Goal: Information Seeking & Learning: Check status

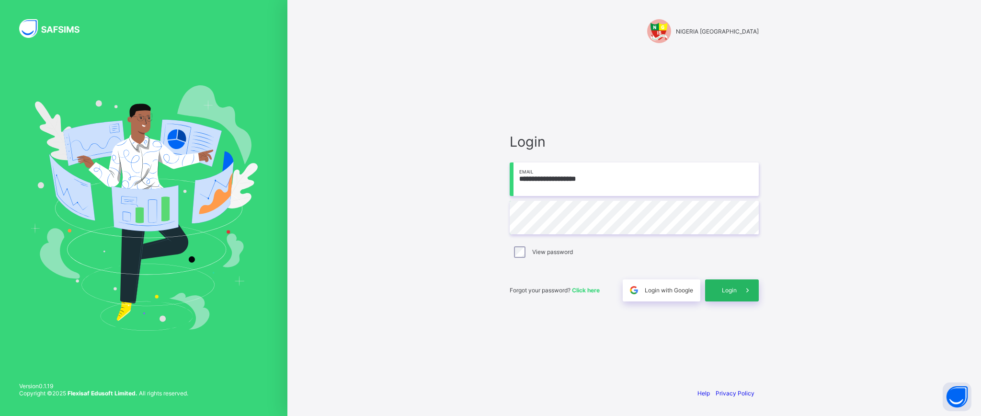
click at [725, 293] on span "Login" at bounding box center [729, 289] width 15 height 7
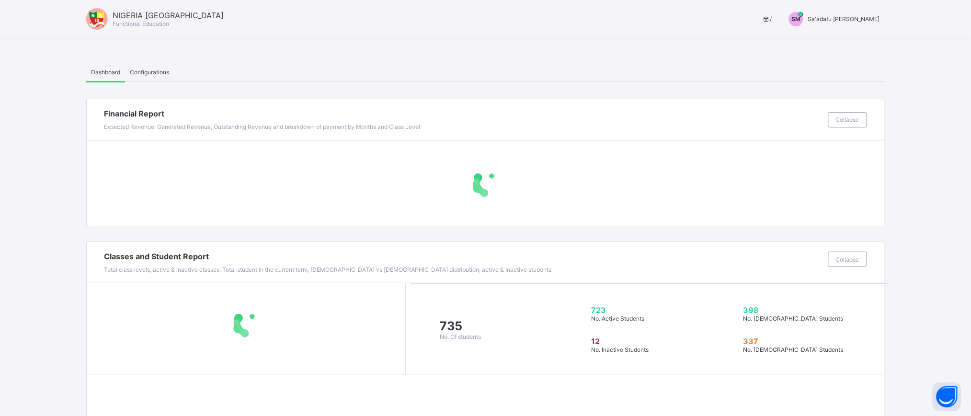
click at [801, 17] on span "SM" at bounding box center [795, 18] width 9 height 7
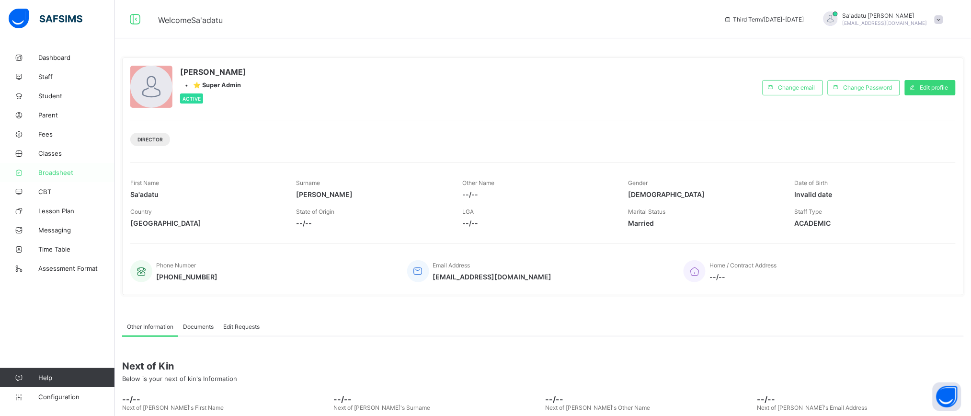
click at [56, 169] on span "Broadsheet" at bounding box center [76, 173] width 77 height 8
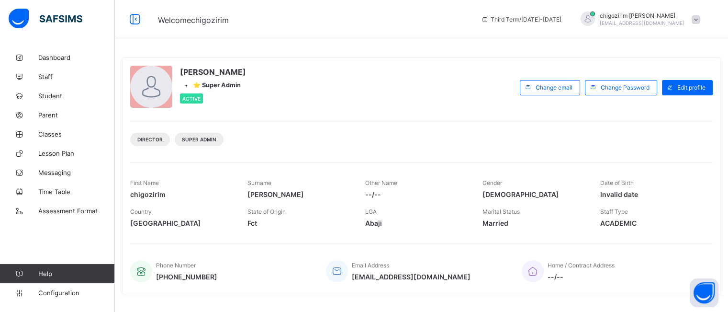
click at [700, 18] on span at bounding box center [696, 19] width 9 height 9
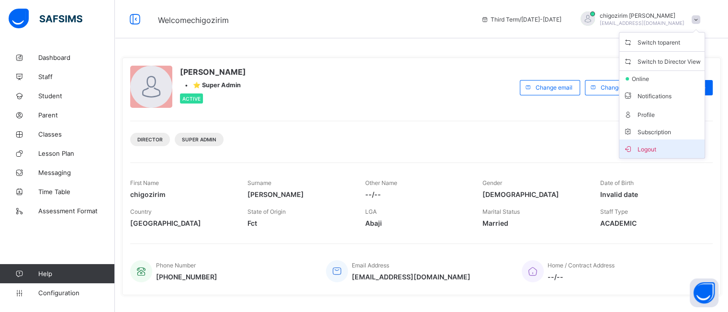
click at [683, 145] on span "Logout" at bounding box center [662, 148] width 78 height 11
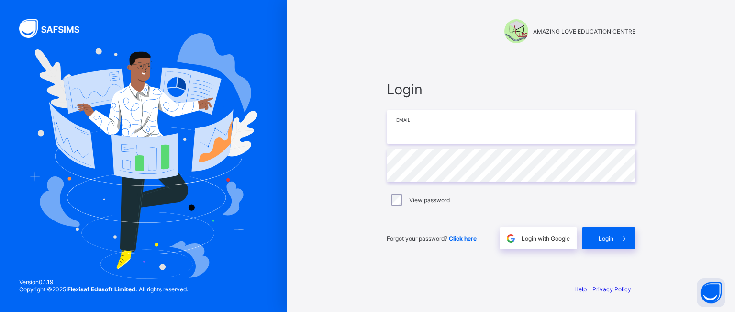
type input "**********"
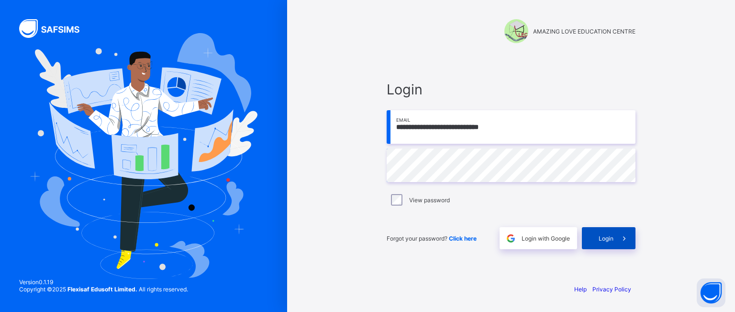
click at [610, 232] on div "Login" at bounding box center [609, 238] width 54 height 22
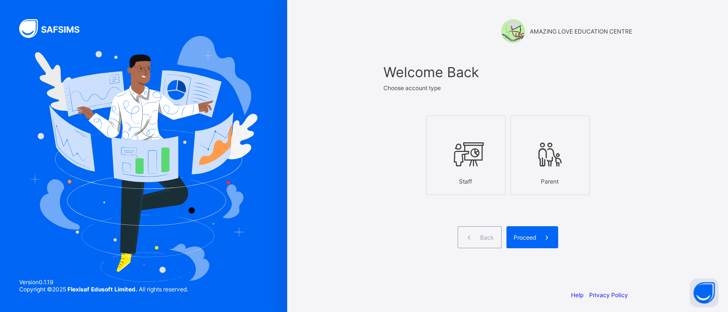
click at [494, 173] on div "Staff" at bounding box center [465, 181] width 69 height 17
click at [540, 231] on span at bounding box center [547, 237] width 22 height 22
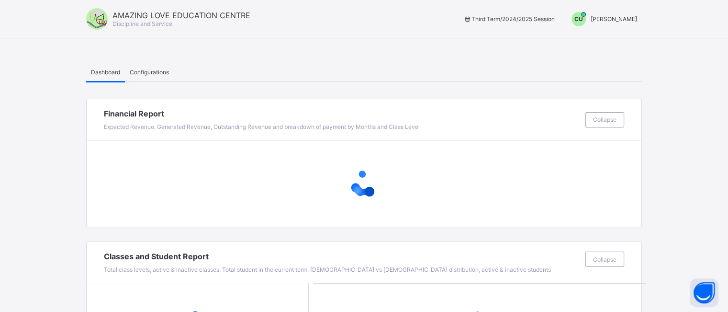
click at [583, 14] on div "CU" at bounding box center [579, 19] width 14 height 14
click at [588, 42] on span "Switch to Admin View" at bounding box center [601, 40] width 73 height 11
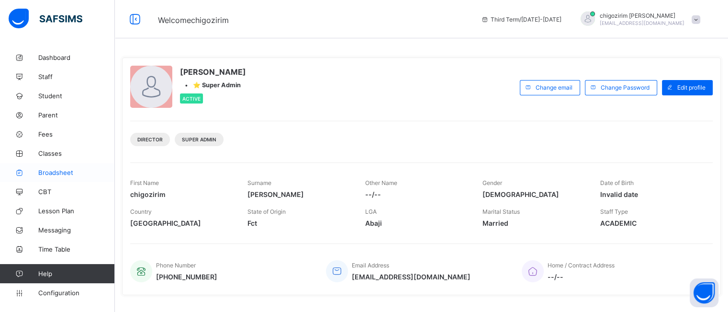
click at [62, 175] on span "Broadsheet" at bounding box center [76, 173] width 77 height 8
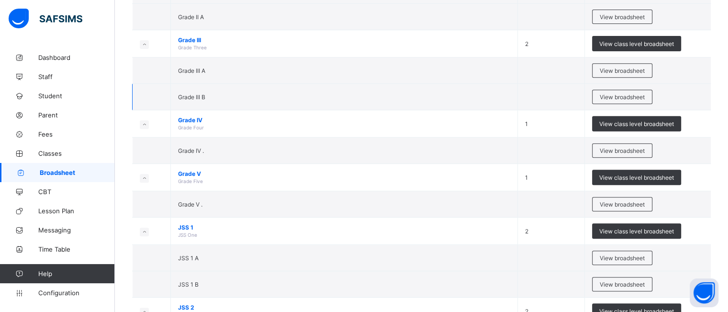
scroll to position [402, 0]
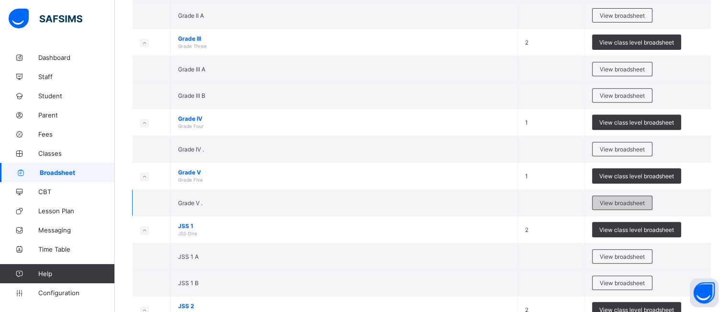
click at [638, 199] on span "View broadsheet" at bounding box center [622, 202] width 45 height 7
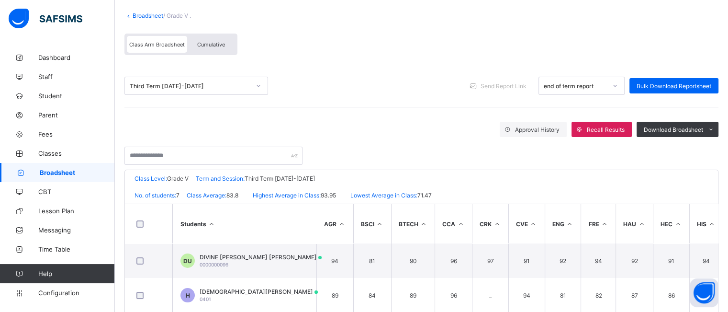
scroll to position [92, 0]
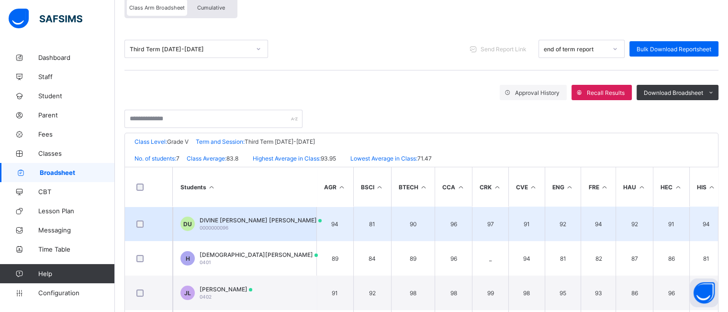
click at [264, 228] on div "DIVINE IKECHUKWU UZOIGWE IKECHUKWU UZOIGWE 0000000096" at bounding box center [261, 223] width 122 height 14
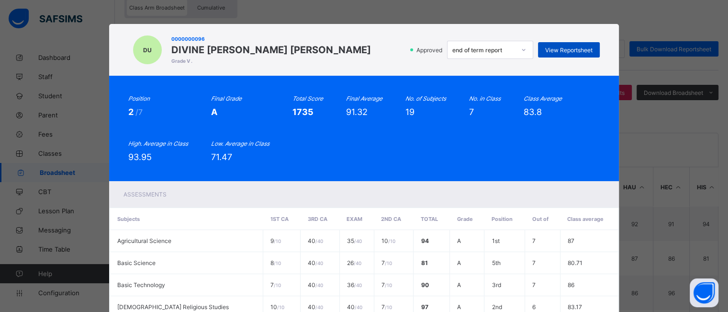
click at [558, 54] on span "View Reportsheet" at bounding box center [568, 49] width 47 height 7
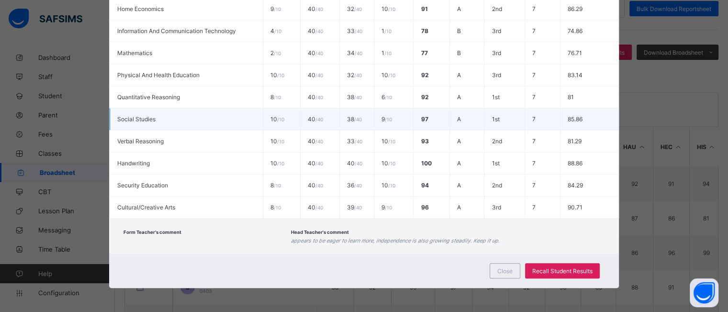
scroll to position [135, 0]
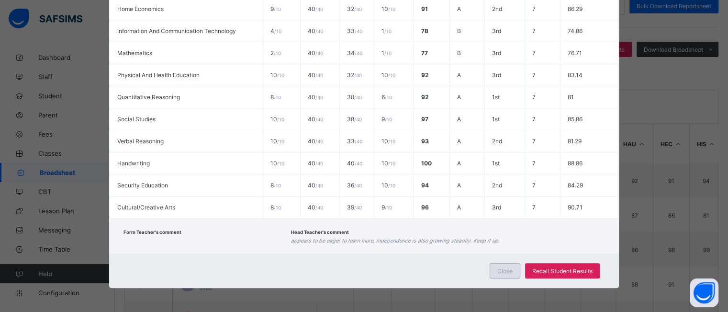
click at [506, 270] on span "Close" at bounding box center [504, 270] width 15 height 7
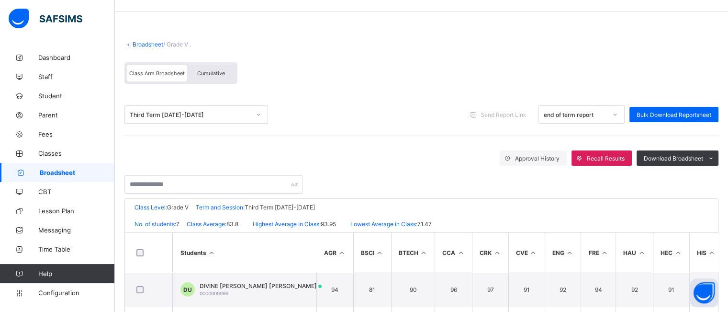
scroll to position [22, 0]
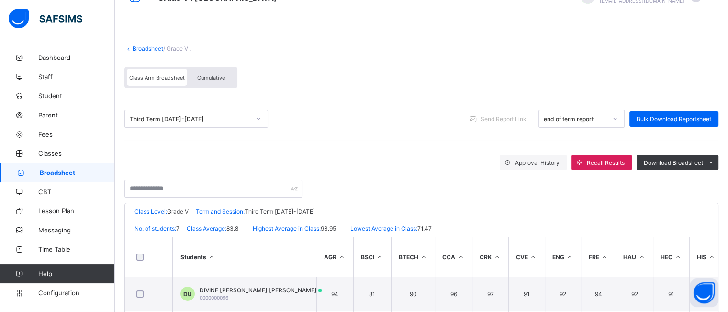
click at [386, 31] on div "Broadsheet / Grade V . Class Arm Broadsheet Cumulative Third Term 2024-2025 Sen…" at bounding box center [421, 261] width 613 height 470
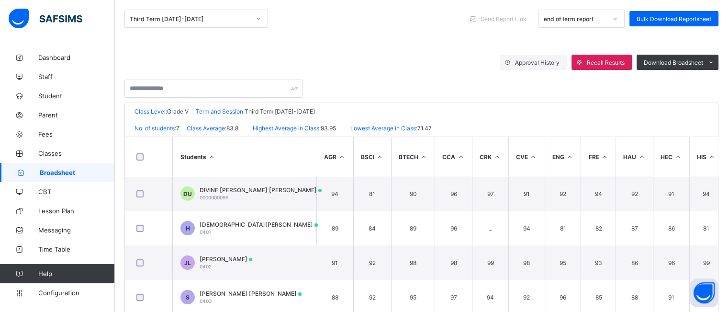
scroll to position [124, 0]
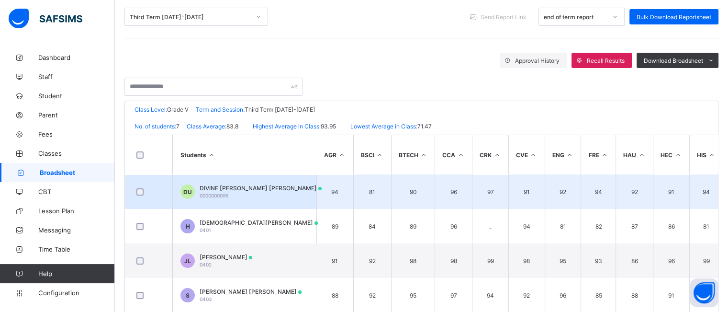
click at [282, 181] on td "DU DIVINE IKECHUKWU UZOIGWE IKECHUKWU UZOIGWE 0000000096" at bounding box center [245, 191] width 144 height 34
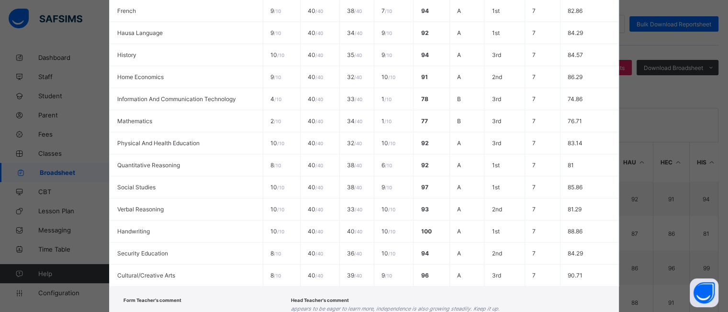
scroll to position [442, 0]
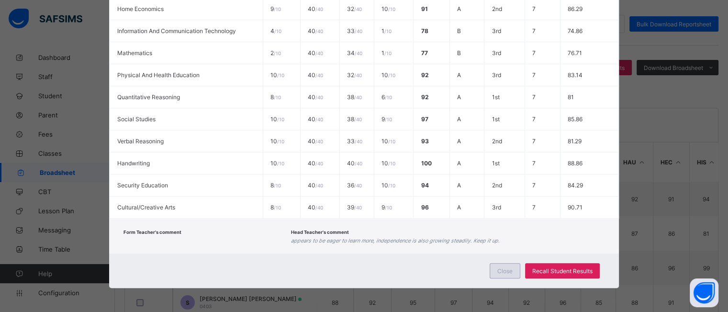
click at [506, 273] on span "Close" at bounding box center [504, 270] width 15 height 7
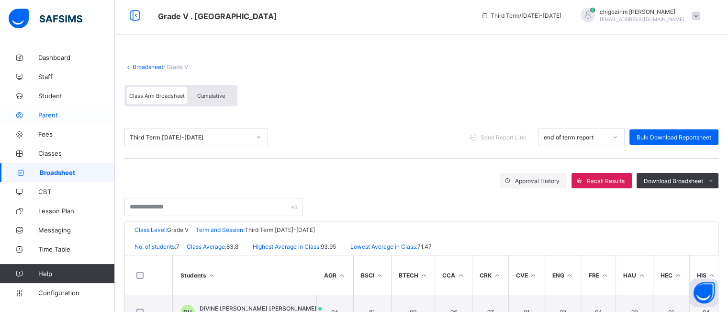
scroll to position [4, 0]
click at [46, 83] on link "Staff" at bounding box center [57, 76] width 115 height 19
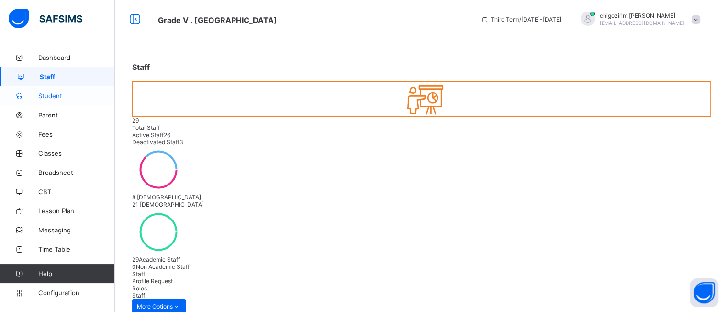
click at [52, 91] on link "Student" at bounding box center [57, 95] width 115 height 19
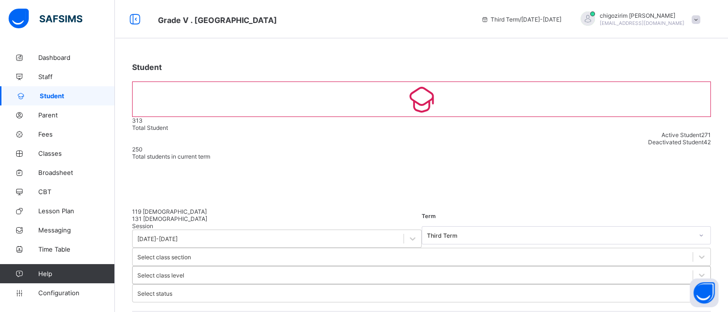
click at [402, 266] on div "Select class level" at bounding box center [421, 275] width 579 height 18
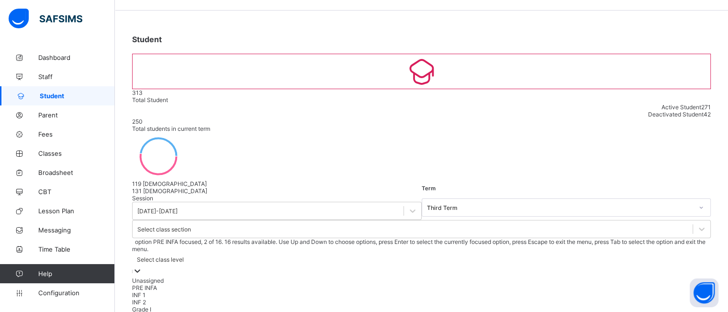
scroll to position [31, 0]
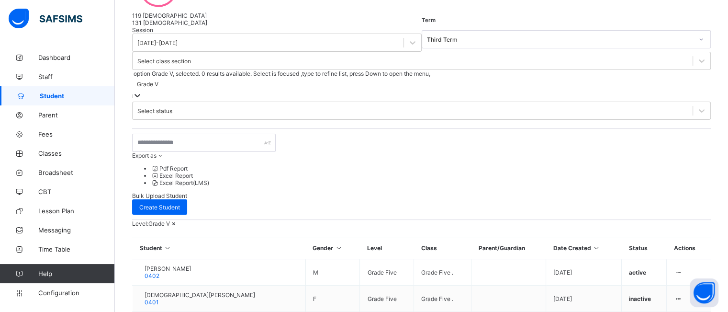
scroll to position [195, 0]
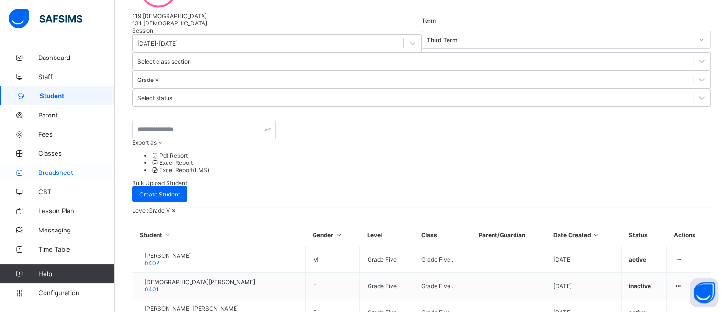
click at [52, 169] on span "Broadsheet" at bounding box center [76, 173] width 77 height 8
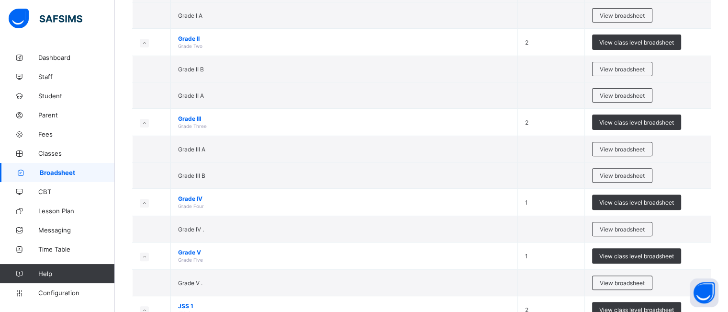
scroll to position [441, 0]
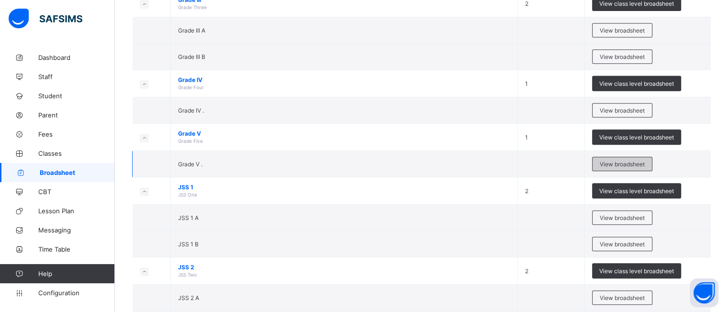
click at [607, 157] on div "View broadsheet" at bounding box center [622, 164] width 60 height 14
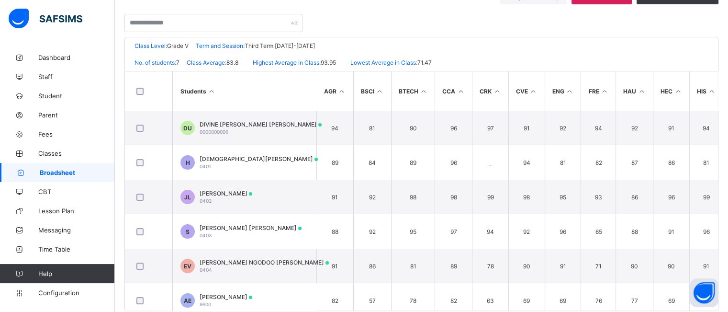
scroll to position [189, 0]
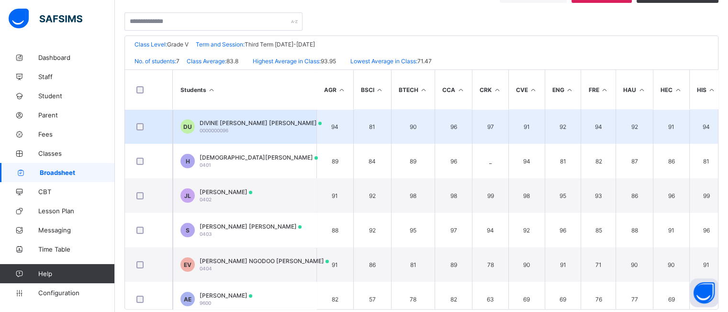
click at [259, 124] on span "DIVINE IKECHUKWU UZOIGWE IKECHUKWU UZOIGWE" at bounding box center [261, 122] width 122 height 7
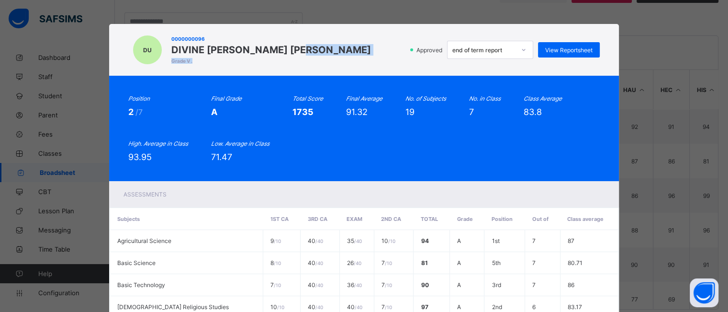
drag, startPoint x: 310, startPoint y: 48, endPoint x: 318, endPoint y: 68, distance: 20.8
click at [318, 66] on div "0000000096 DIVINE IKECHUKWU UZOIGWE IKECHUKWU UZOIGWE Grade V ." at bounding box center [271, 50] width 200 height 33
click at [336, 56] on span "DIVINE IKECHUKWU UZOIGWE IKECHUKWU UZOIGWE" at bounding box center [271, 49] width 200 height 11
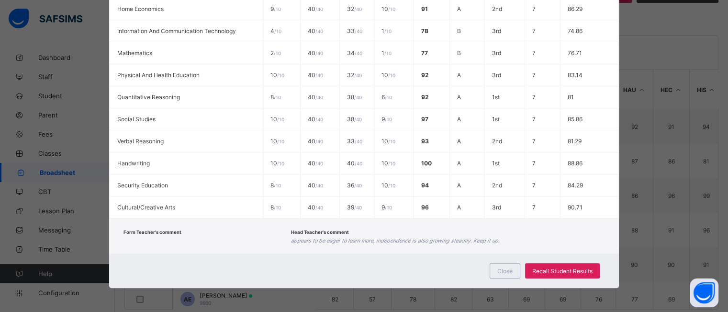
scroll to position [442, 0]
click at [504, 280] on div "Close Recall Student Results" at bounding box center [364, 270] width 510 height 34
click at [500, 268] on span "Close" at bounding box center [504, 270] width 15 height 7
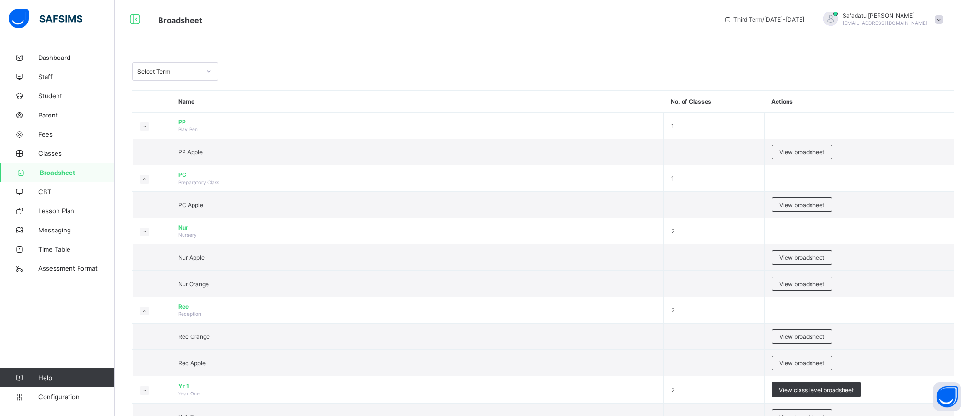
scroll to position [79, 0]
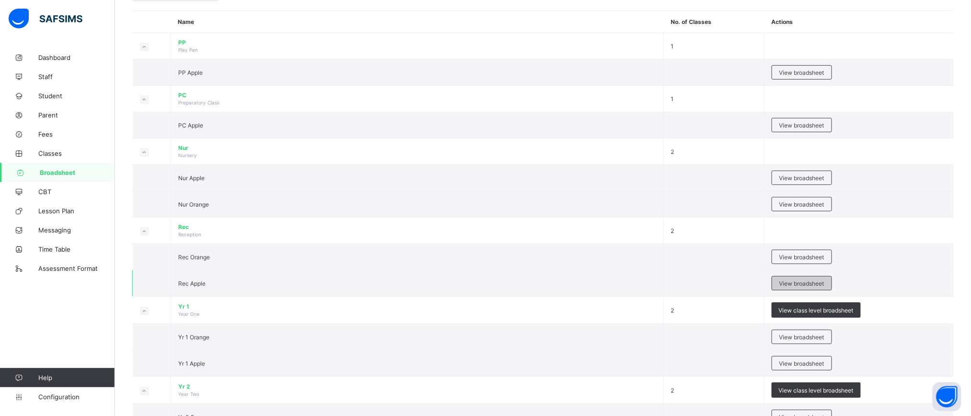
click at [795, 278] on div "View broadsheet" at bounding box center [801, 283] width 60 height 14
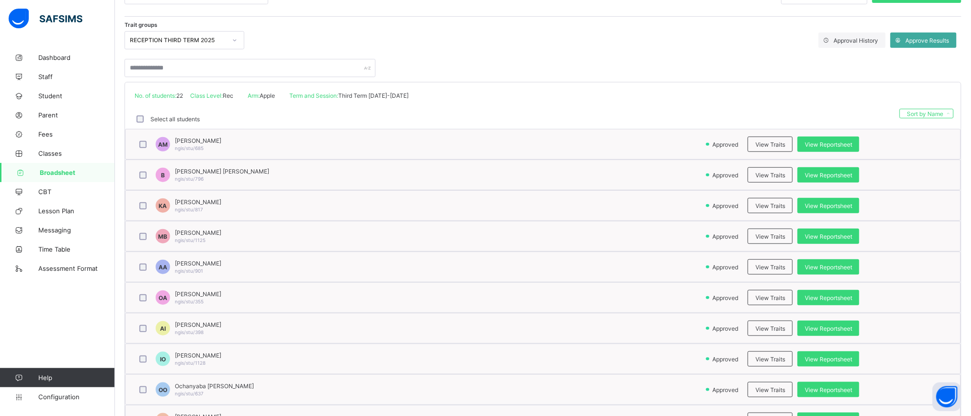
scroll to position [148, 0]
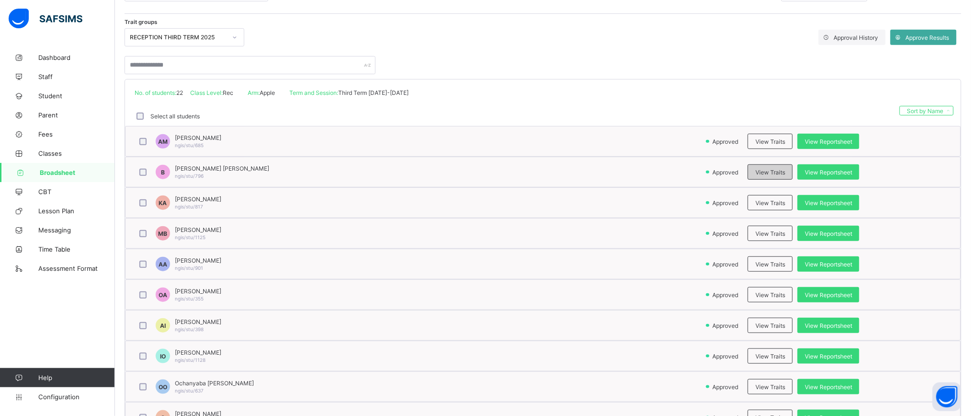
click at [780, 176] on div "View Traits" at bounding box center [769, 171] width 45 height 15
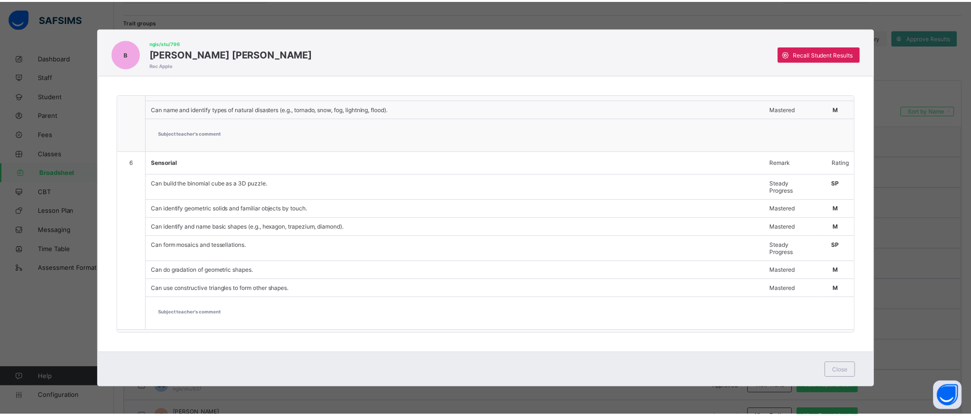
scroll to position [1321, 0]
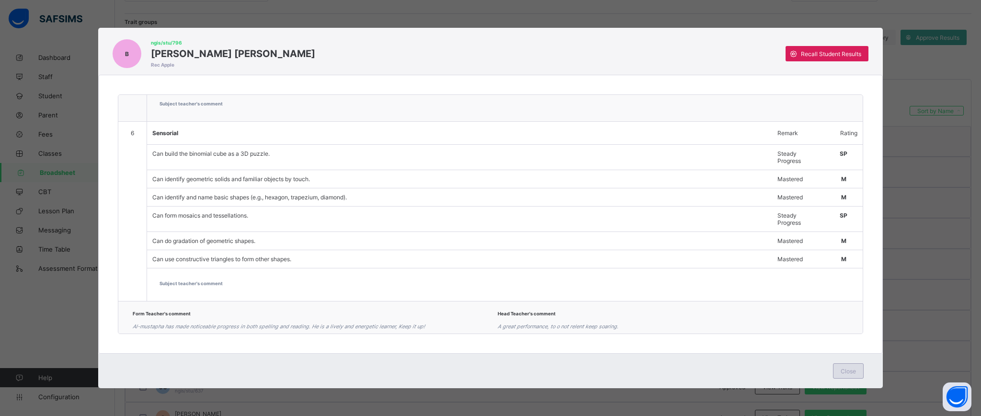
click at [841, 364] on div "Close" at bounding box center [848, 370] width 31 height 15
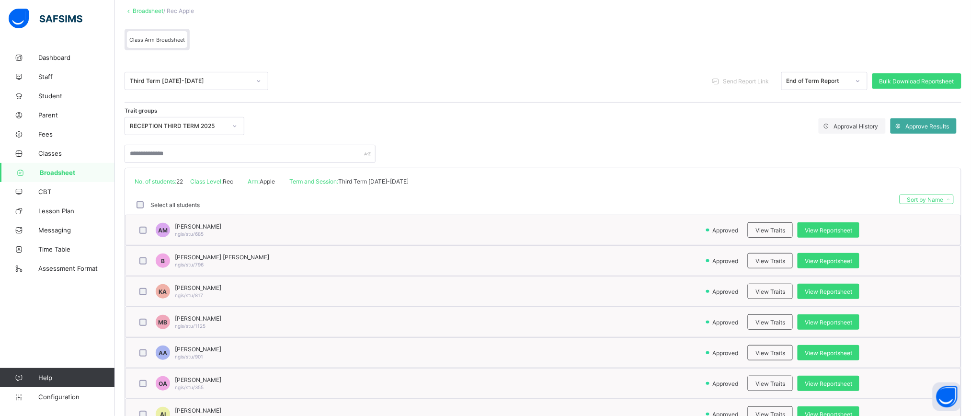
scroll to position [57, 0]
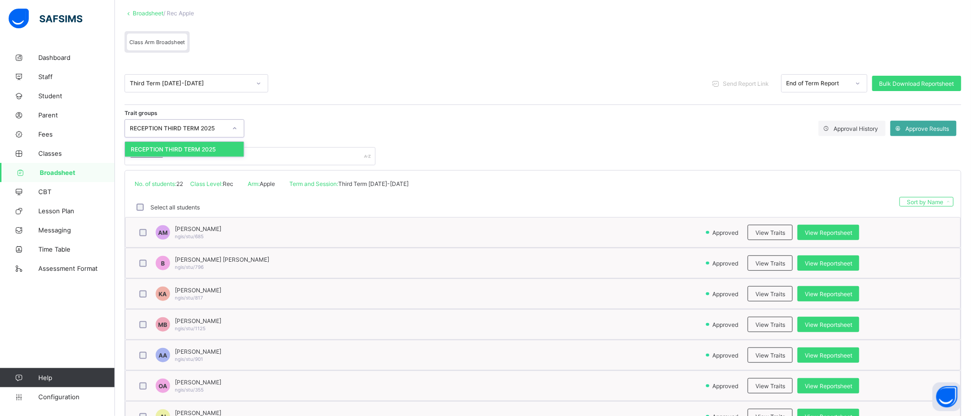
click at [222, 128] on div "RECEPTION THIRD TERM 2025" at bounding box center [178, 128] width 97 height 7
click at [298, 129] on div "Trait groups RECEPTION THIRD TERM 2025 Approval History Approve Results" at bounding box center [542, 128] width 836 height 18
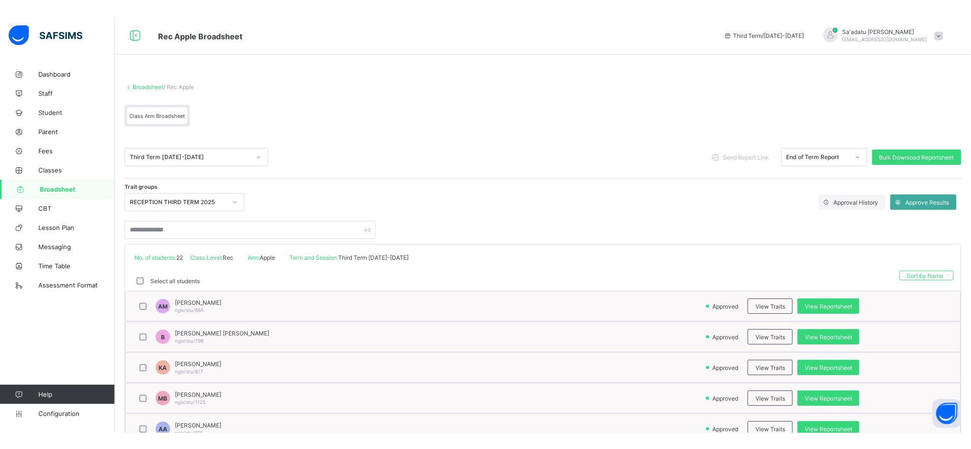
scroll to position [0, 0]
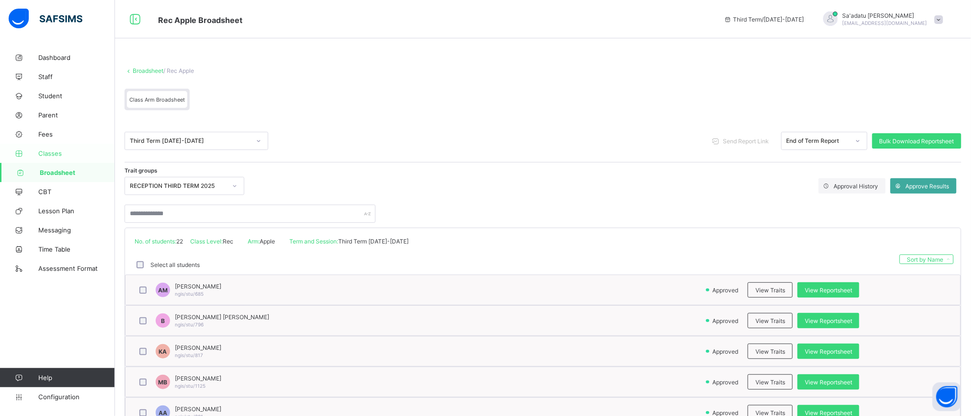
click at [59, 149] on span "Classes" at bounding box center [76, 153] width 77 height 8
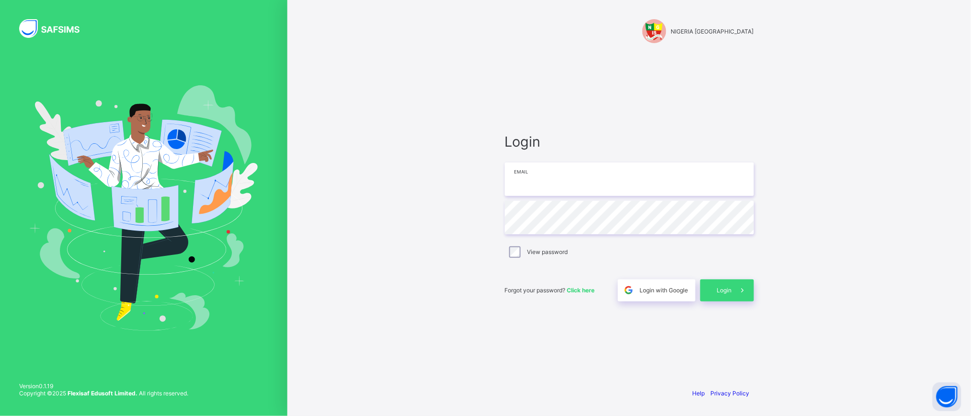
type input "**********"
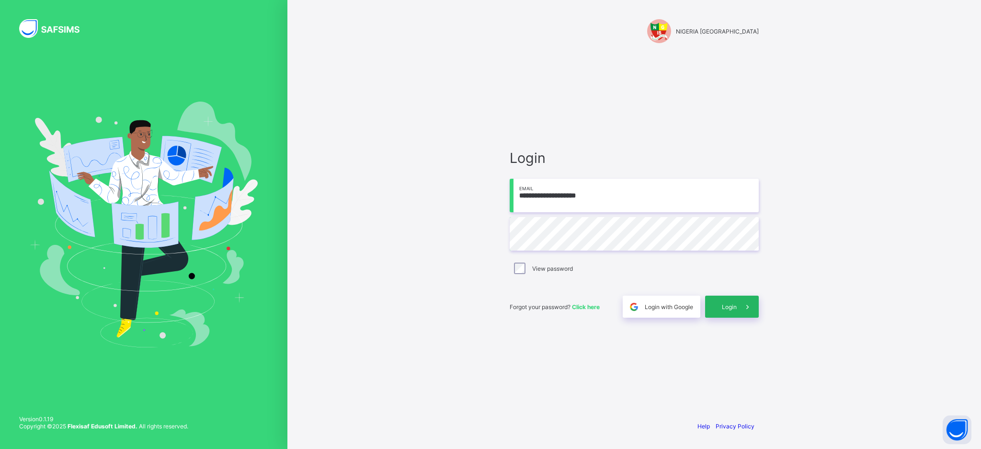
click at [733, 313] on div "Login" at bounding box center [732, 306] width 54 height 22
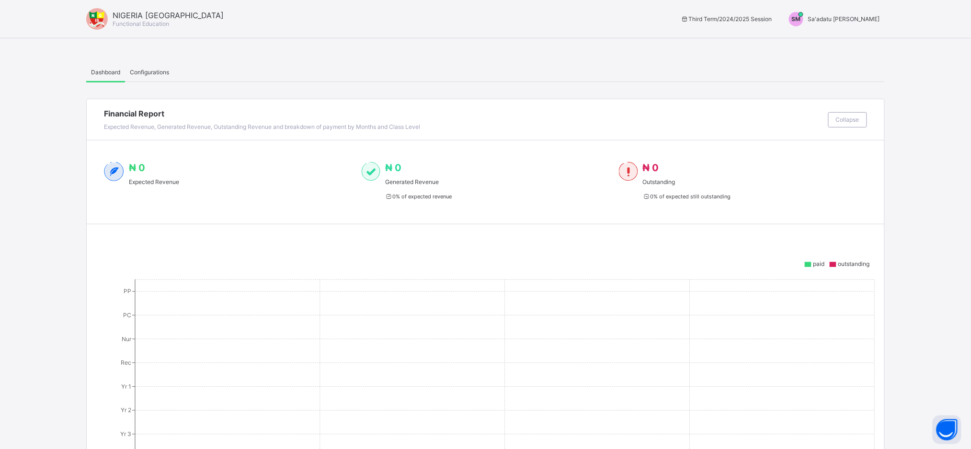
click at [801, 20] on span "SM" at bounding box center [795, 18] width 9 height 7
click at [832, 35] on ul "Switch to Admin View Logout" at bounding box center [843, 50] width 81 height 39
click at [801, 17] on span "SM" at bounding box center [795, 18] width 9 height 7
click at [853, 43] on span "Switch to Admin View" at bounding box center [843, 40] width 73 height 11
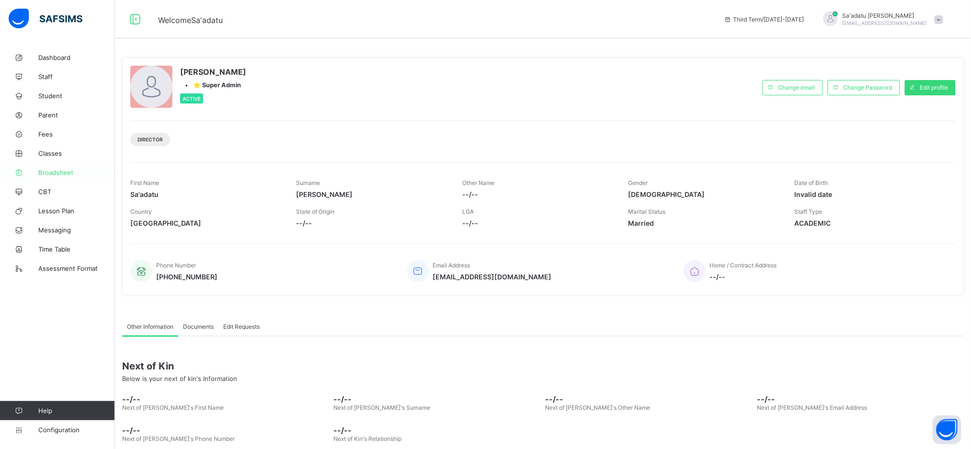
click at [58, 169] on span "Broadsheet" at bounding box center [76, 173] width 77 height 8
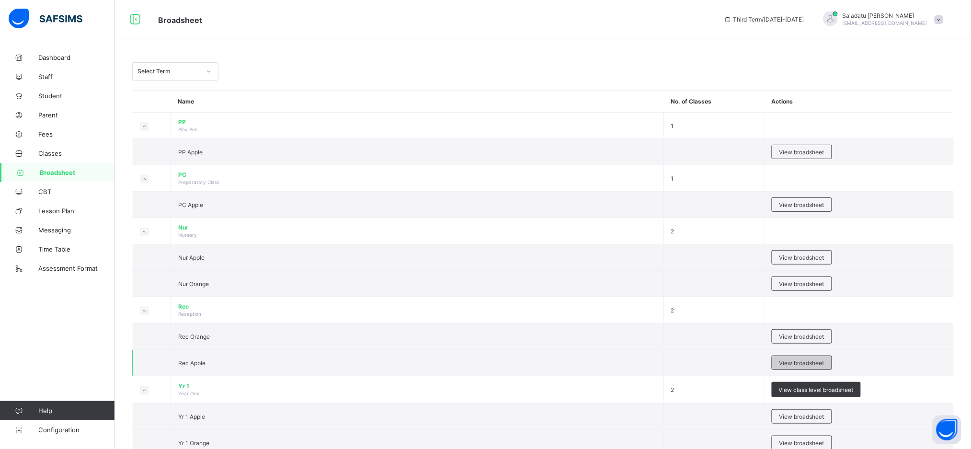
click at [802, 359] on span "View broadsheet" at bounding box center [801, 362] width 45 height 7
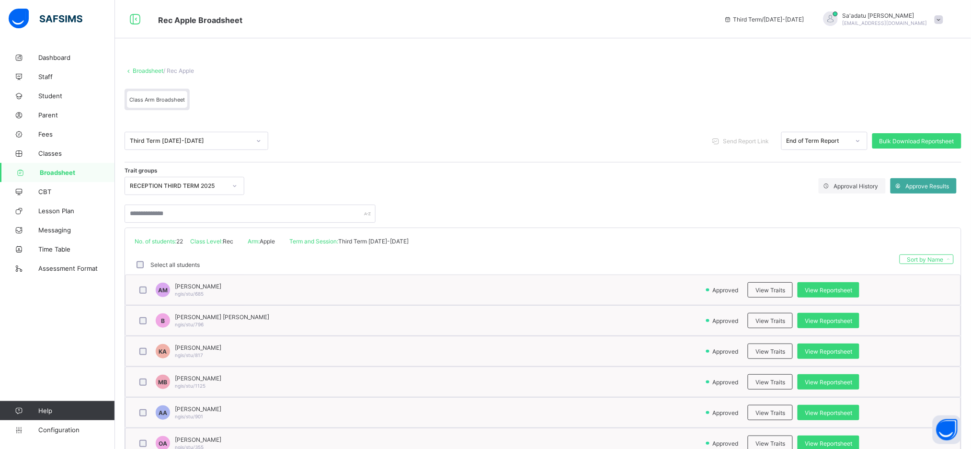
click at [634, 105] on div "Class Arm Broadsheet" at bounding box center [542, 102] width 836 height 36
click at [827, 326] on div "View Reportsheet" at bounding box center [828, 320] width 62 height 15
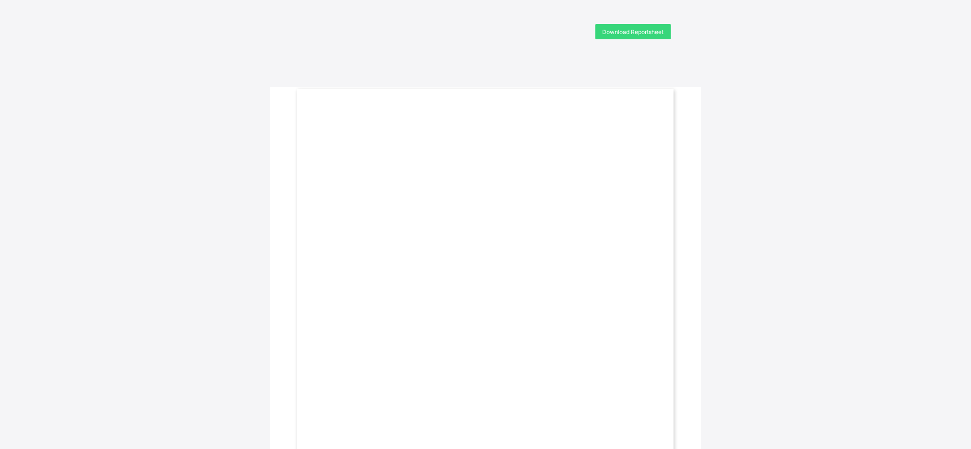
click at [686, 249] on div "TERM: Third Term CLASS: Reception Apple GENDER: [DEMOGRAPHIC_DATA] Next Resumpt…" at bounding box center [485, 333] width 431 height 493
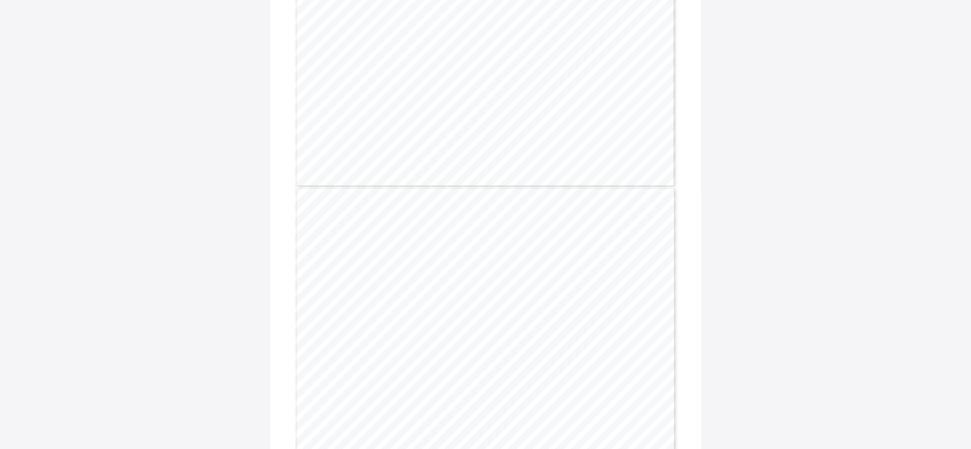
scroll to position [889, 0]
